Goal: Task Accomplishment & Management: Complete application form

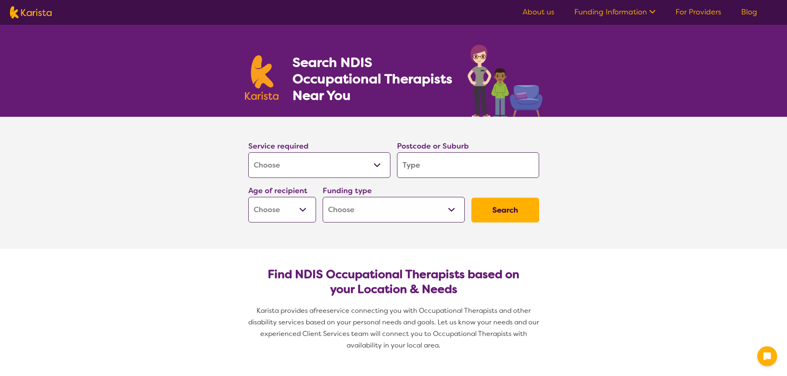
select select "[MEDICAL_DATA]"
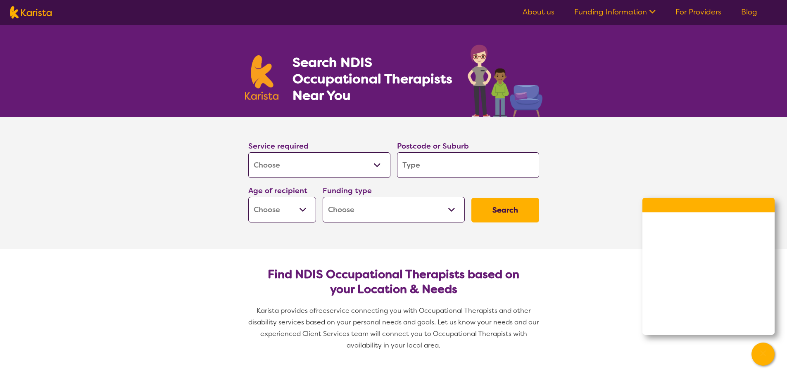
click at [416, 164] on input "search" at bounding box center [468, 165] width 142 height 26
type input "3"
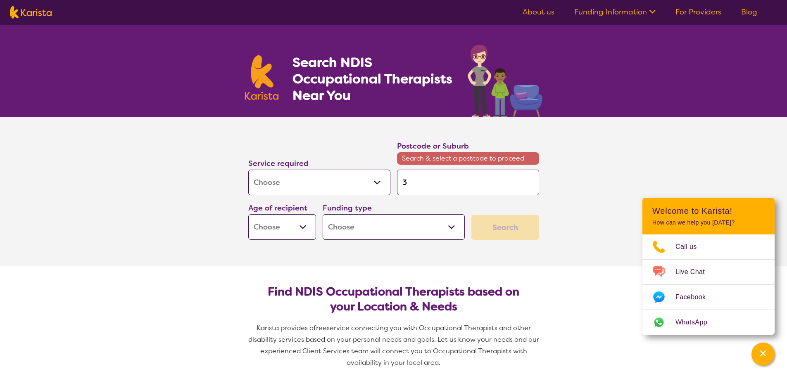
type input "30"
type input "308"
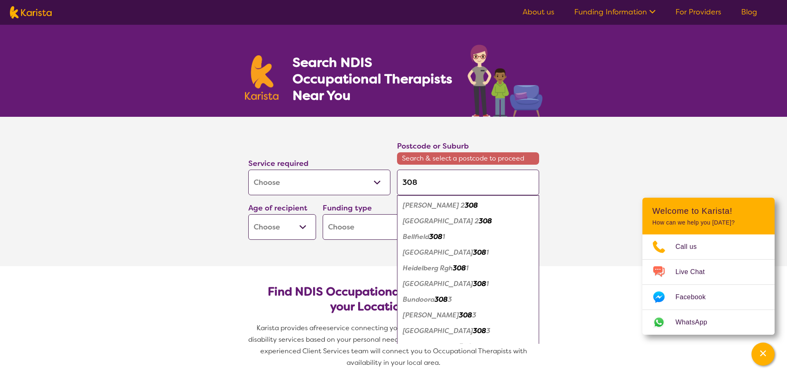
type input "3081"
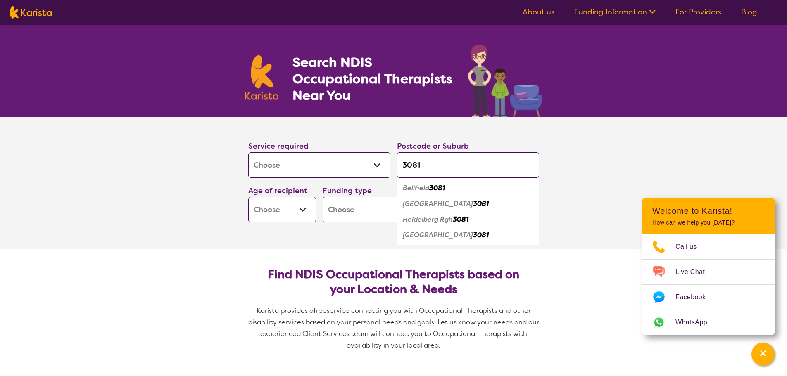
type input "3081"
click at [414, 188] on em "Bellfield" at bounding box center [416, 188] width 26 height 9
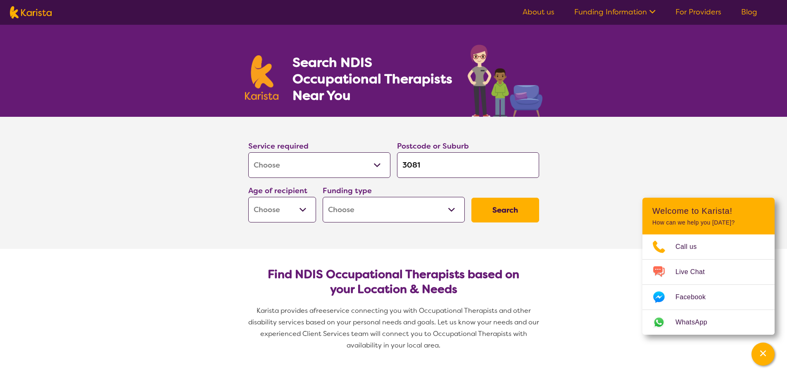
click at [302, 208] on select "Early Childhood - 0 to 9 Child - 10 to 11 Adolescent - 12 to 17 Adult - 18 to 6…" at bounding box center [282, 210] width 68 height 26
select select "AS"
click at [248, 197] on select "Early Childhood - 0 to 9 Child - 10 to 11 Adolescent - 12 to 17 Adult - 18 to 6…" at bounding box center [282, 210] width 68 height 26
select select "AS"
click at [451, 206] on select "Home Care Package (HCP) National Disability Insurance Scheme (NDIS) I don't know" at bounding box center [394, 210] width 142 height 26
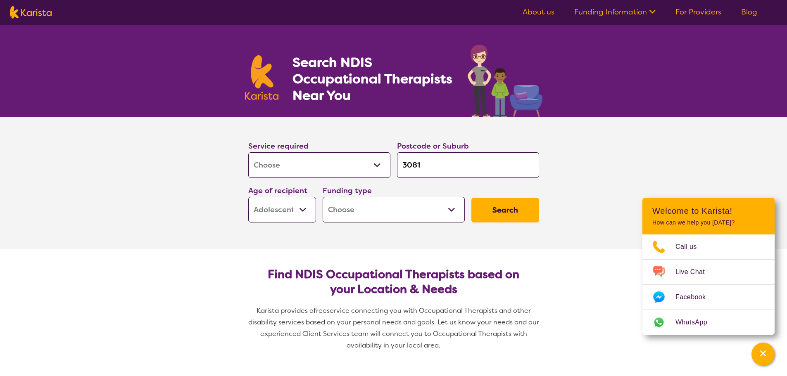
select select "NDIS"
click at [323, 197] on select "Home Care Package (HCP) National Disability Insurance Scheme (NDIS) I don't know" at bounding box center [394, 210] width 142 height 26
select select "NDIS"
click at [494, 208] on button "Search" at bounding box center [505, 210] width 68 height 25
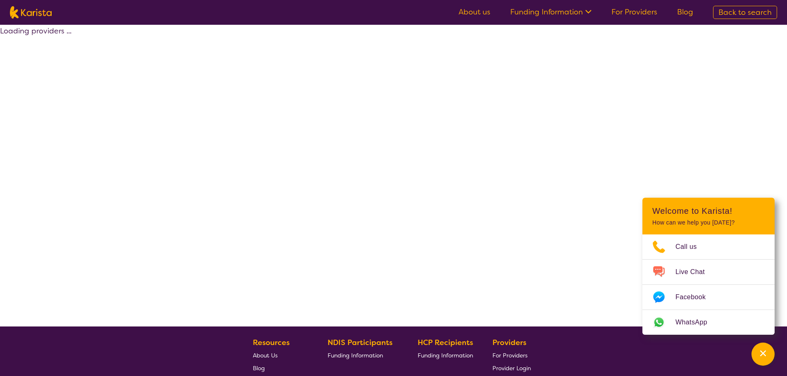
select select "by_score"
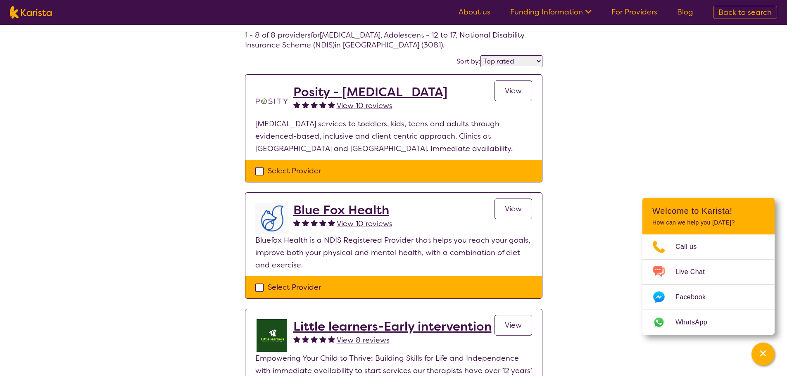
scroll to position [41, 0]
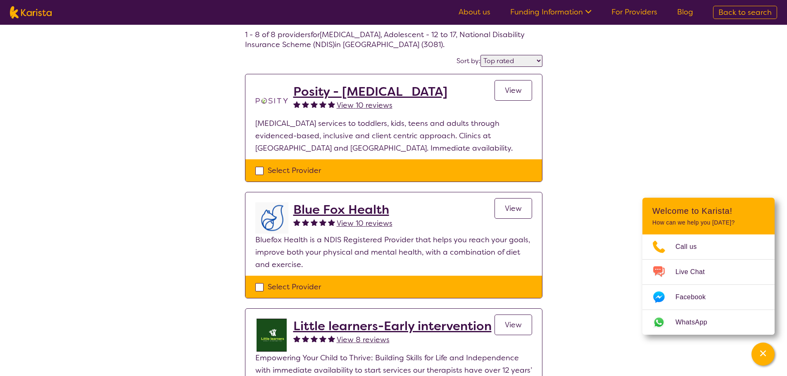
click at [352, 208] on h2 "Blue Fox Health" at bounding box center [342, 209] width 99 height 15
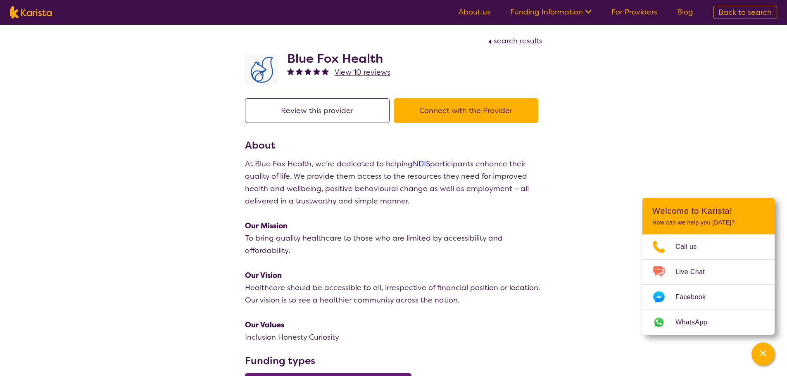
click at [468, 108] on button "Connect with the Provider" at bounding box center [466, 110] width 145 height 25
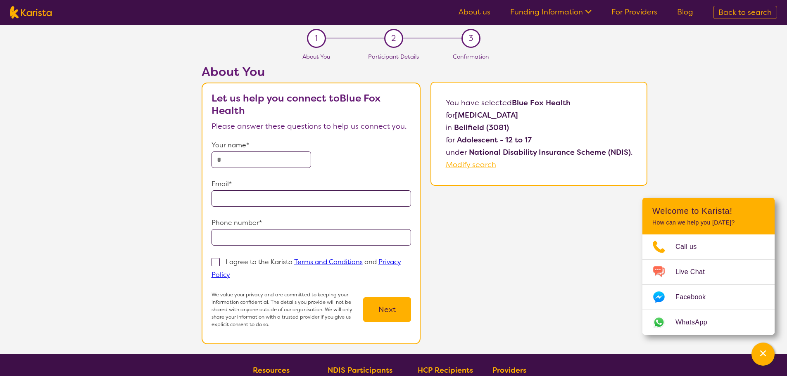
click at [229, 162] on input "text" at bounding box center [261, 160] width 100 height 17
type input "****"
click at [246, 201] on input "email" at bounding box center [311, 198] width 200 height 17
type input "**********"
click at [225, 236] on input "tel" at bounding box center [311, 237] width 200 height 17
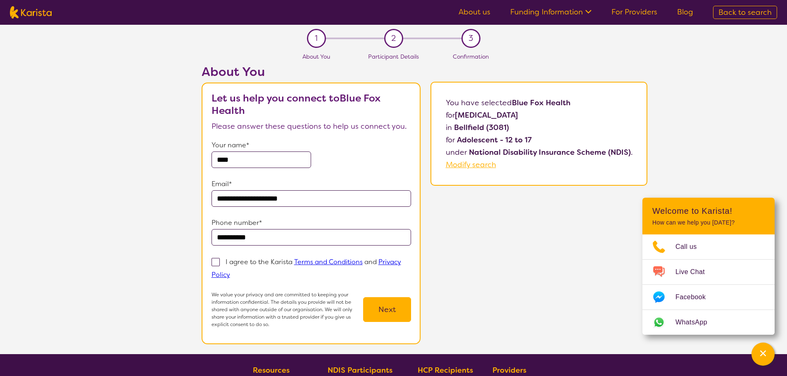
type input "**********"
click at [216, 260] on span at bounding box center [215, 262] width 8 height 8
click at [230, 272] on input "I agree to the Karista Terms and Conditions and Privacy Policy" at bounding box center [232, 274] width 5 height 5
checkbox input "true"
click at [390, 307] on button "Next" at bounding box center [387, 309] width 48 height 25
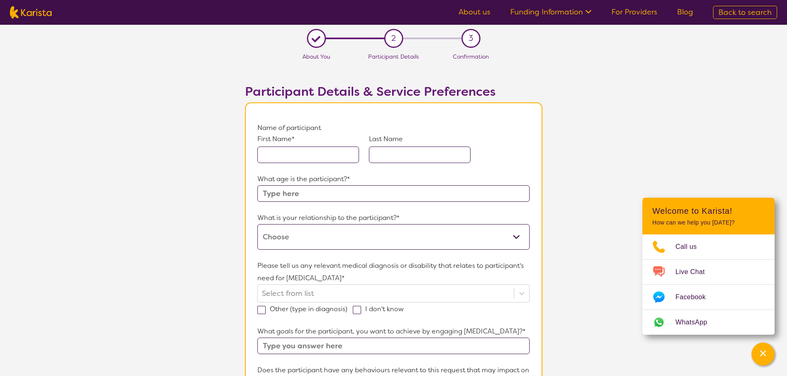
click at [273, 157] on input "text" at bounding box center [308, 155] width 102 height 17
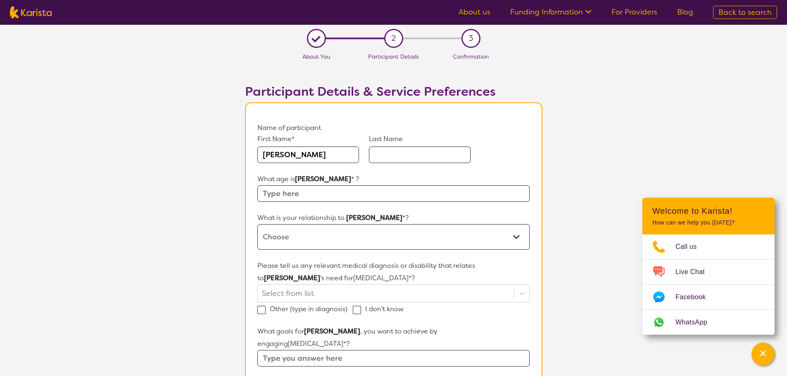
type input "[PERSON_NAME]"
click at [386, 157] on input "text" at bounding box center [420, 155] width 102 height 17
type input "[PERSON_NAME]"
click at [290, 192] on input "text" at bounding box center [393, 193] width 272 height 17
type input "17"
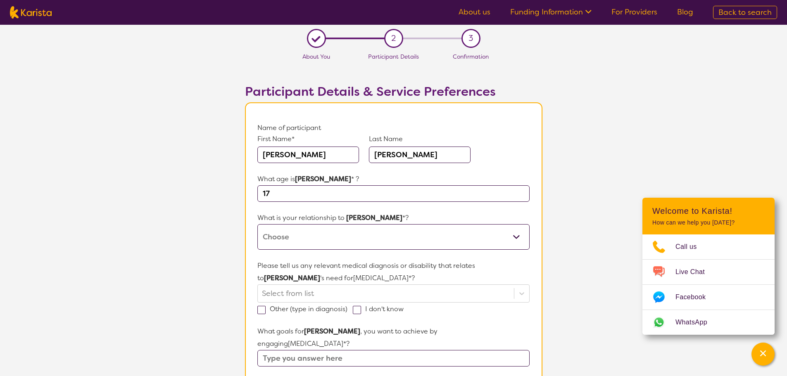
click at [517, 233] on select "This request is for myself I am their parent I am their child I am their spouse…" at bounding box center [393, 237] width 272 height 26
select select "I am their parent"
click at [257, 224] on select "This request is for myself I am their parent I am their child I am their spouse…" at bounding box center [393, 237] width 272 height 26
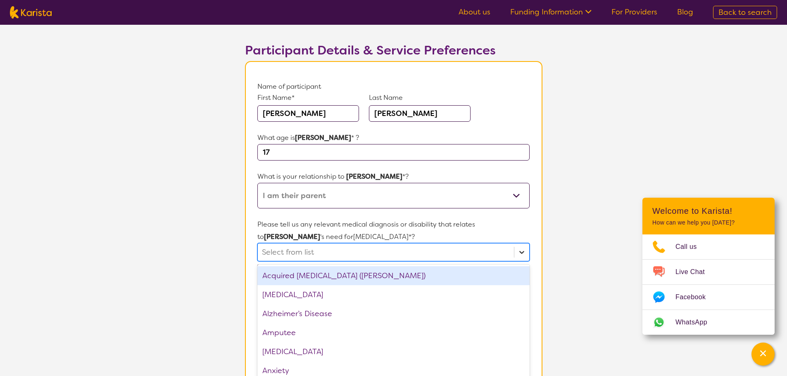
scroll to position [57, 0]
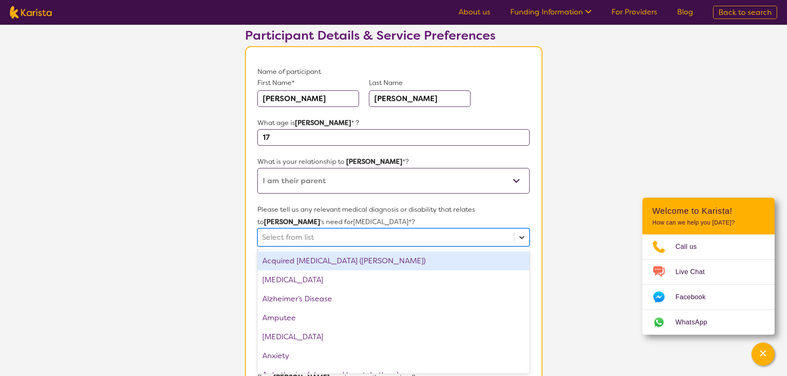
click at [523, 247] on div "option Acquired [MEDICAL_DATA] (ABI) focused, 1 of 75. 75 results available. Us…" at bounding box center [393, 237] width 272 height 18
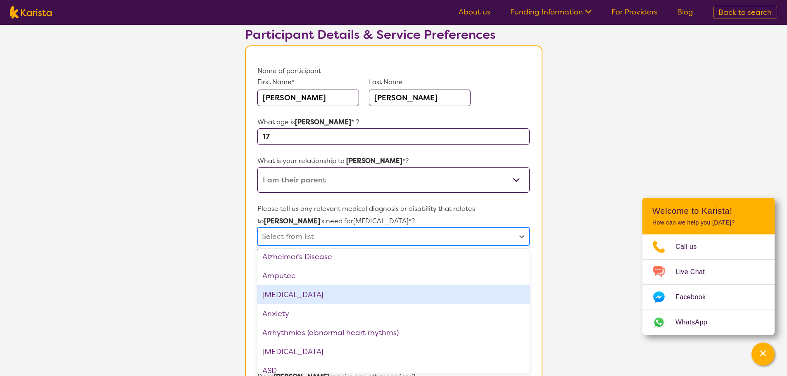
scroll to position [83, 0]
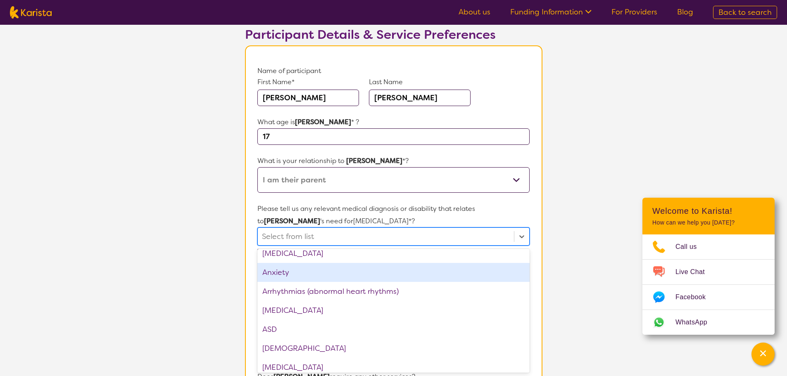
click at [371, 273] on div "Anxiety" at bounding box center [393, 272] width 272 height 19
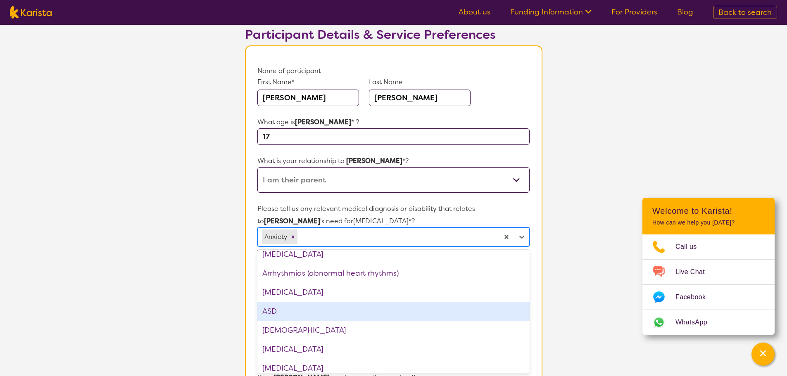
click at [281, 310] on div "ASD" at bounding box center [393, 311] width 272 height 19
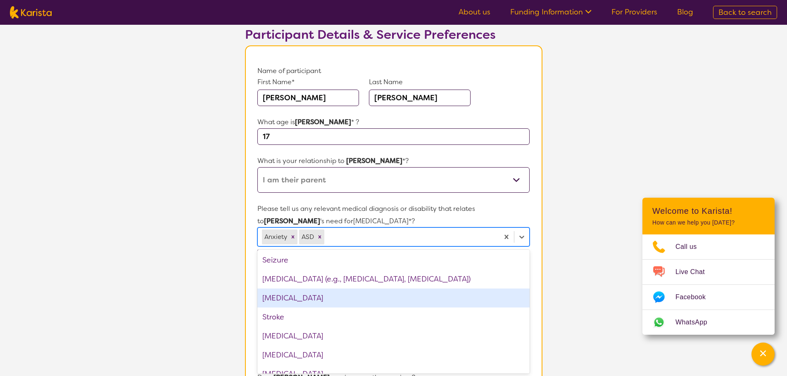
scroll to position [1266, 0]
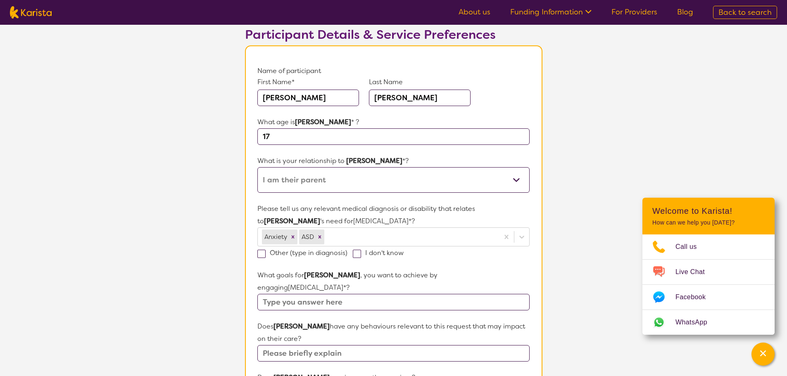
click at [569, 276] on section "L About You 2 Participant Details 3 Confirmation Participant Details & Service …" at bounding box center [393, 338] width 787 height 741
click at [347, 294] on input "text" at bounding box center [393, 302] width 272 height 17
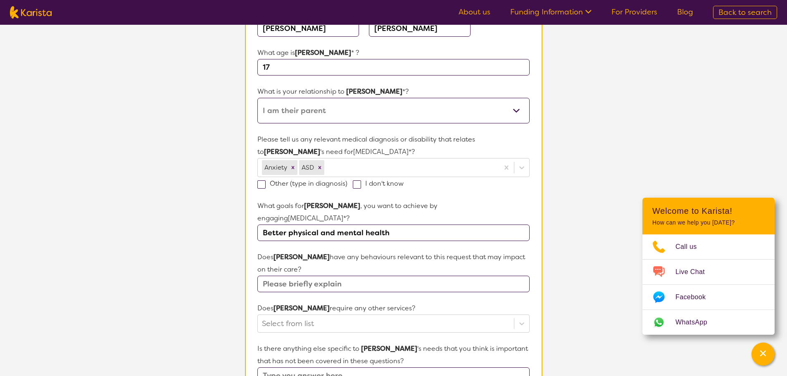
scroll to position [140, 0]
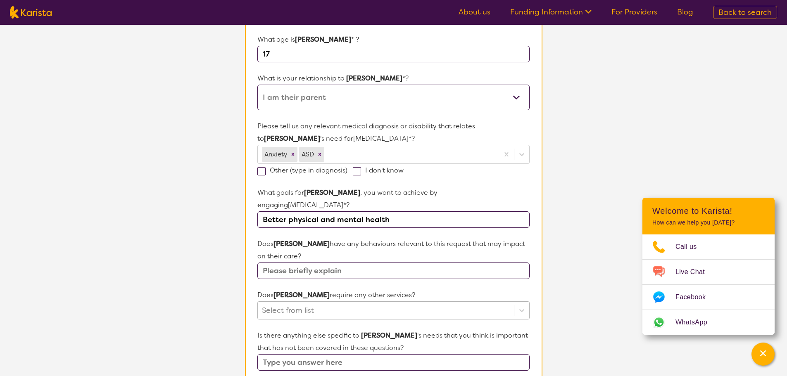
type input "Better physical and mental health"
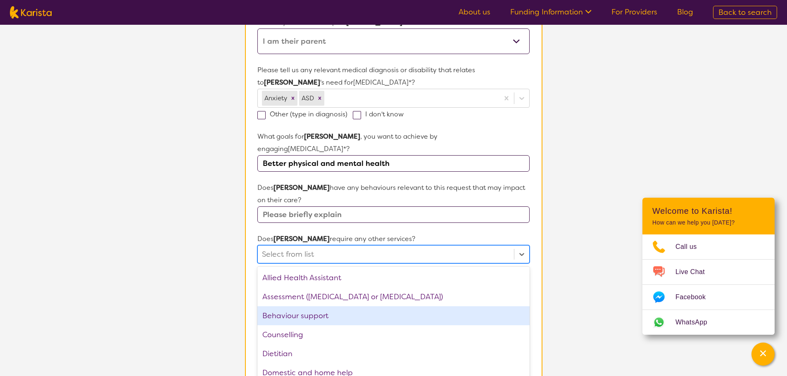
click at [334, 264] on div "option Behaviour support focused, 3 of 21. 21 results available. Use Up and Dow…" at bounding box center [393, 254] width 272 height 18
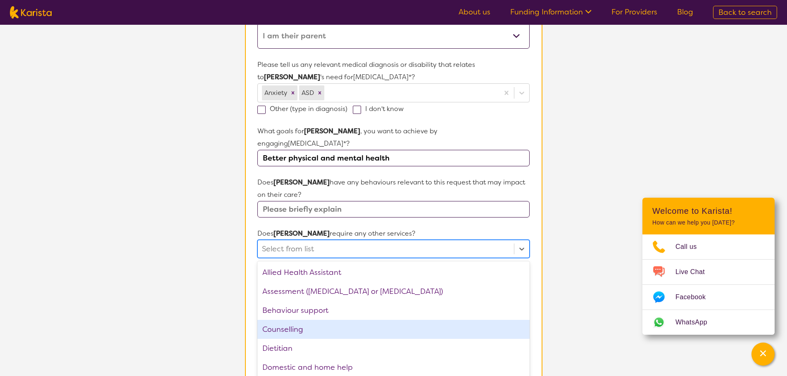
click at [309, 320] on div "Counselling" at bounding box center [393, 329] width 272 height 19
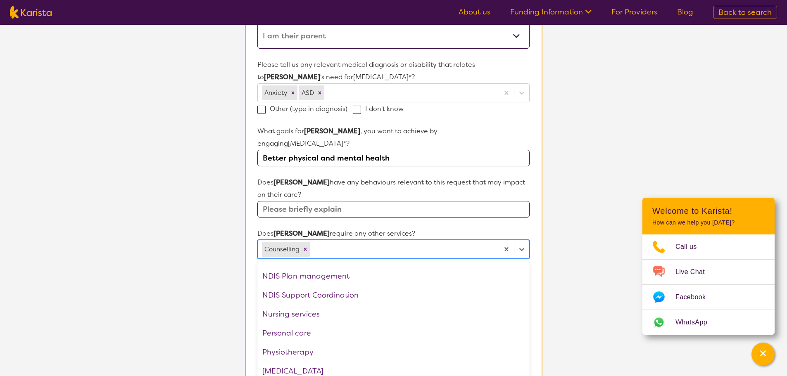
scroll to position [155, 0]
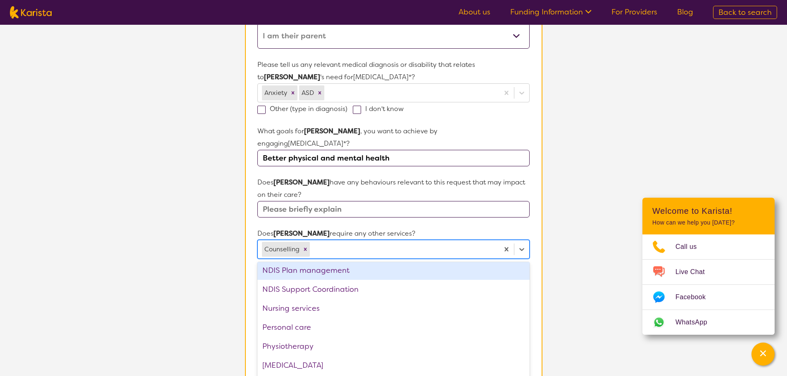
click at [335, 261] on div "NDIS Plan management" at bounding box center [393, 270] width 272 height 19
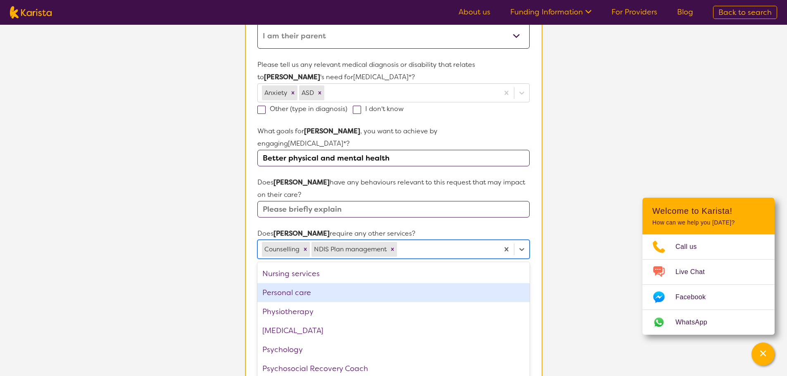
scroll to position [178, 0]
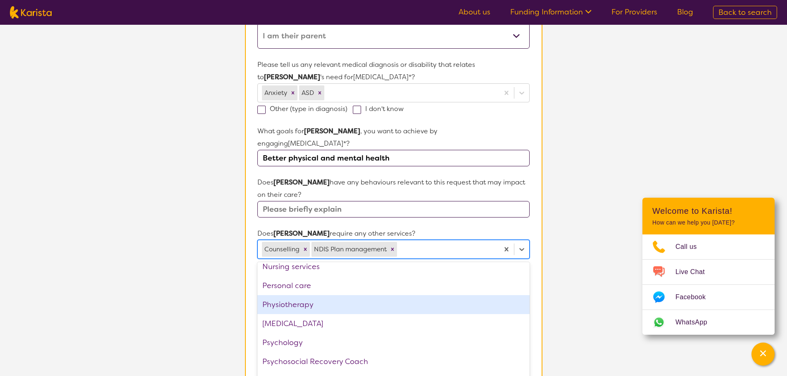
click at [323, 295] on div "Physiotherapy" at bounding box center [393, 304] width 272 height 19
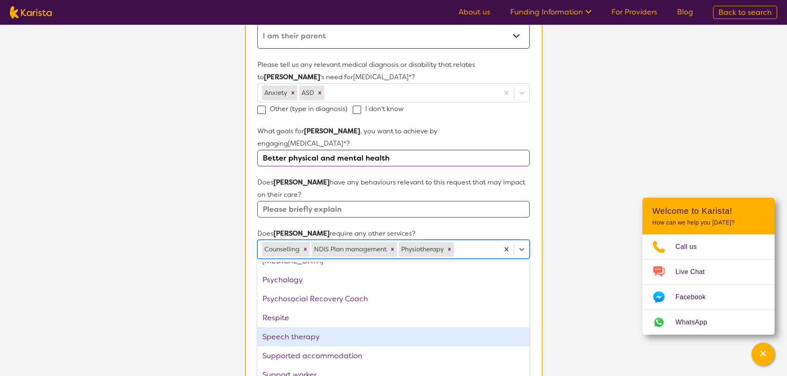
drag, startPoint x: 303, startPoint y: 322, endPoint x: 316, endPoint y: 322, distance: 13.2
click at [305, 328] on div "Speech therapy" at bounding box center [393, 337] width 272 height 19
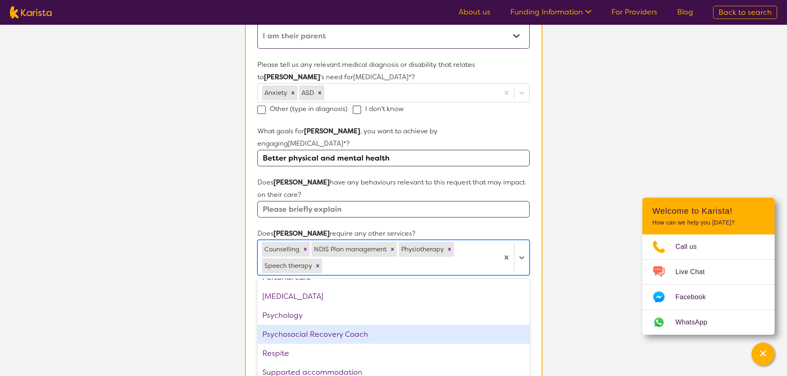
scroll to position [202, 0]
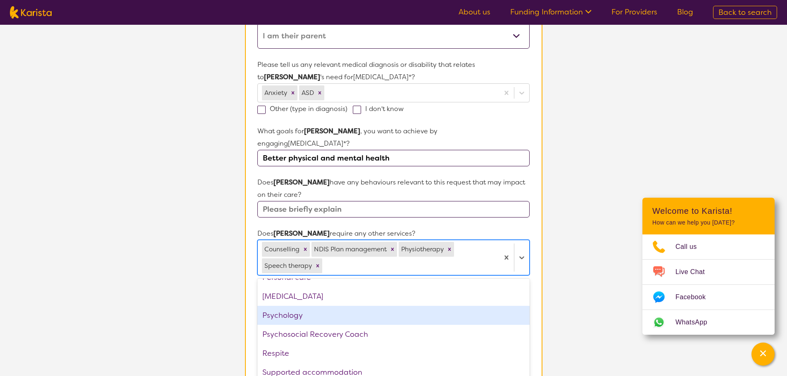
click at [564, 309] on section "L About You 2 Participant Details 3 Confirmation Participant Details & Service …" at bounding box center [393, 203] width 787 height 759
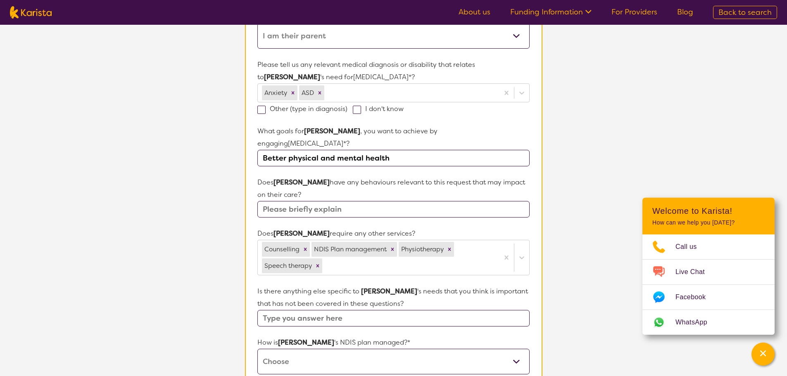
scroll to position [242, 0]
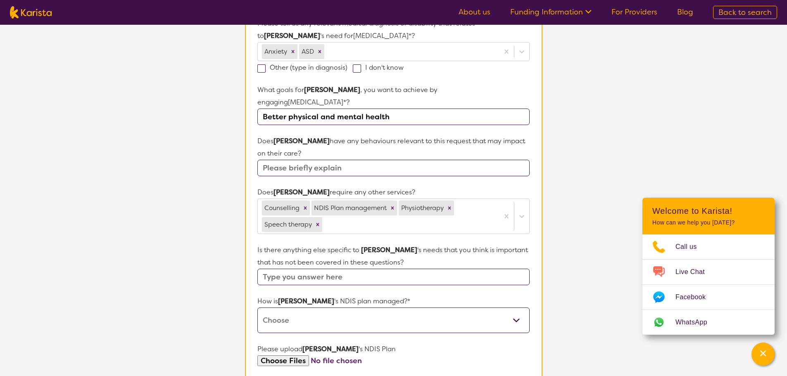
click at [515, 308] on select "Self-managed NDIS plan Managed by a registered plan management provider (not th…" at bounding box center [393, 321] width 272 height 26
select select "Plan Managed"
click at [257, 308] on select "Self-managed NDIS plan Managed by a registered plan management provider (not th…" at bounding box center [393, 321] width 272 height 26
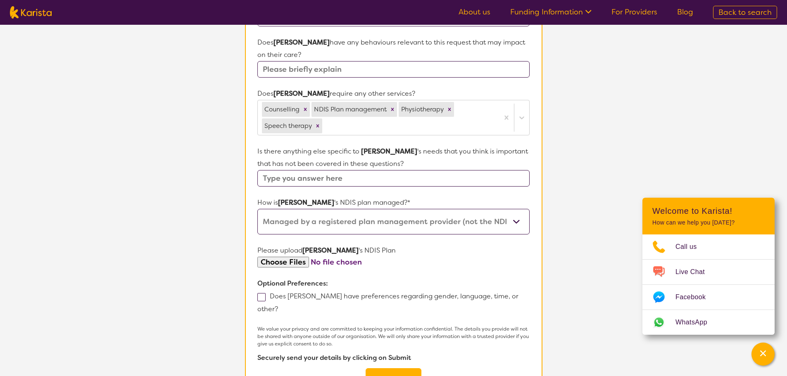
scroll to position [366, 0]
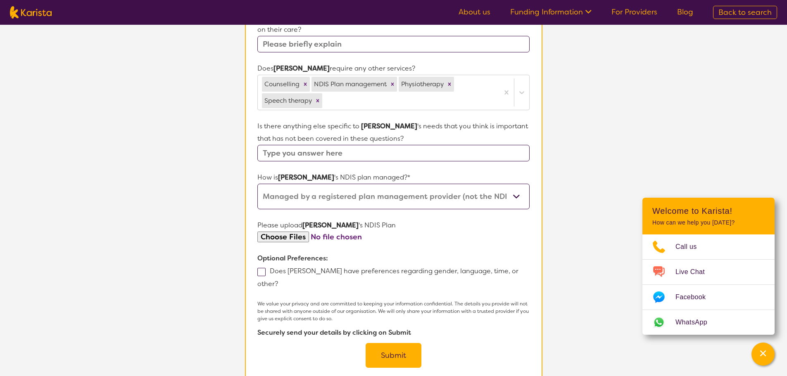
click at [284, 232] on input "file" at bounding box center [393, 237] width 272 height 11
type input "C:\fakepath\[PERSON_NAME] - report 2025.pdf"
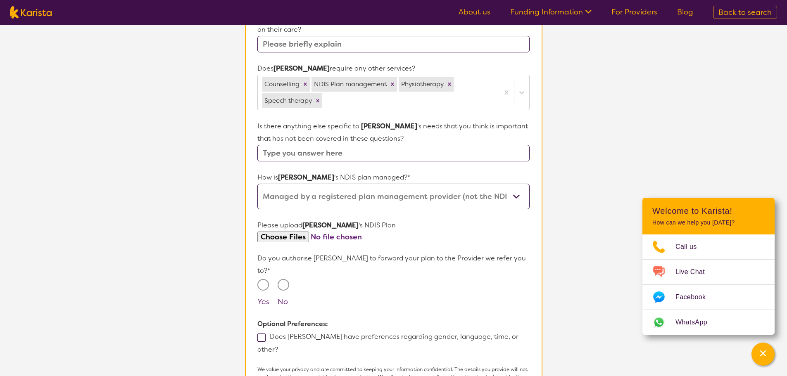
click at [399, 232] on input "file" at bounding box center [393, 237] width 272 height 11
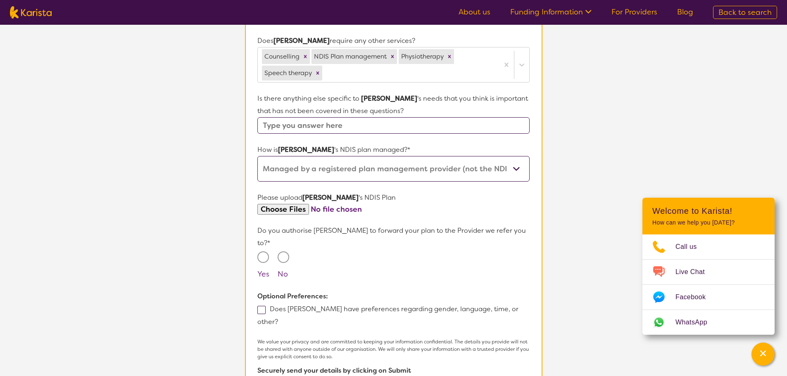
scroll to position [408, 0]
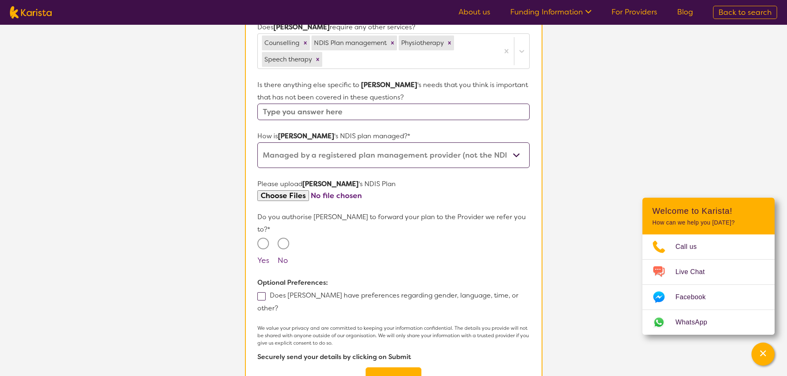
click at [284, 238] on input "No" at bounding box center [284, 244] width 12 height 12
radio input "true"
click at [263, 238] on input "Yes" at bounding box center [263, 244] width 12 height 12
radio input "true"
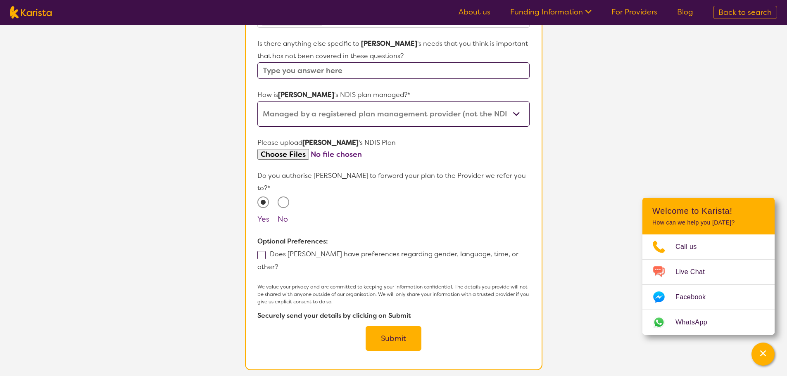
click at [394, 326] on button "Submit" at bounding box center [394, 338] width 56 height 25
